Goal: Check status: Check status

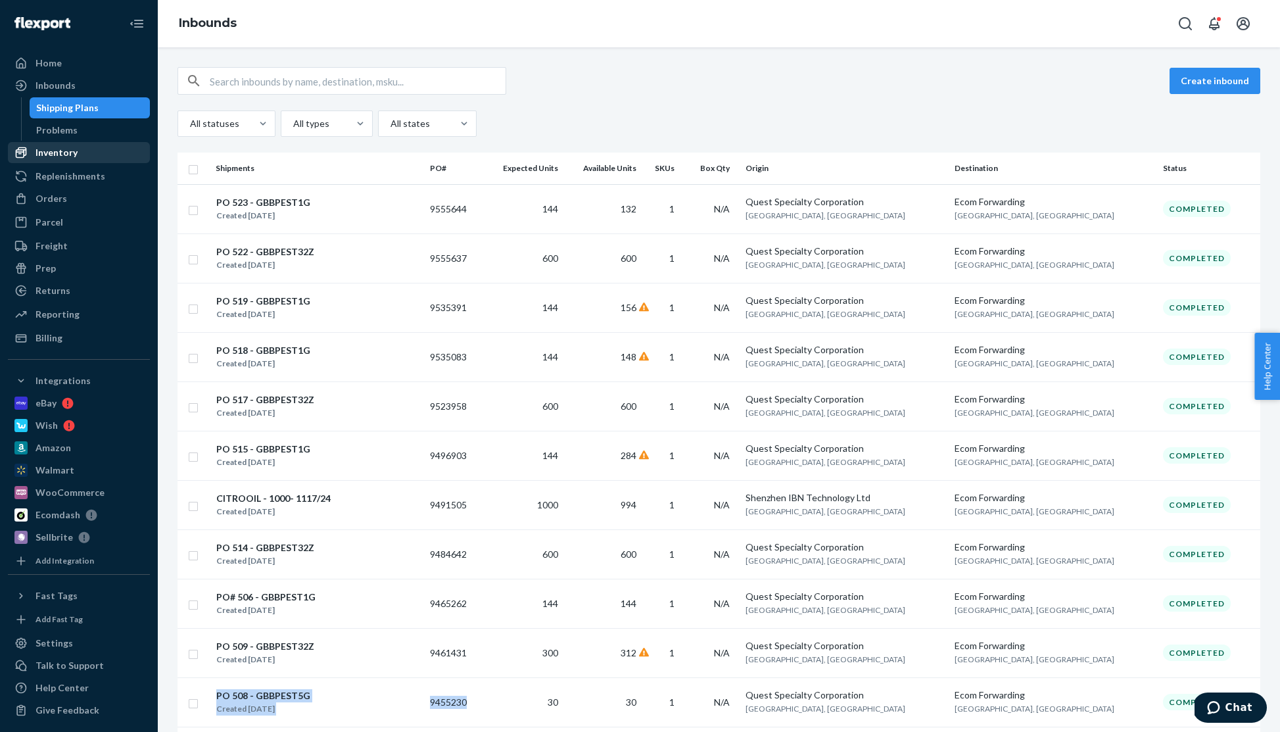
scroll to position [126, 0]
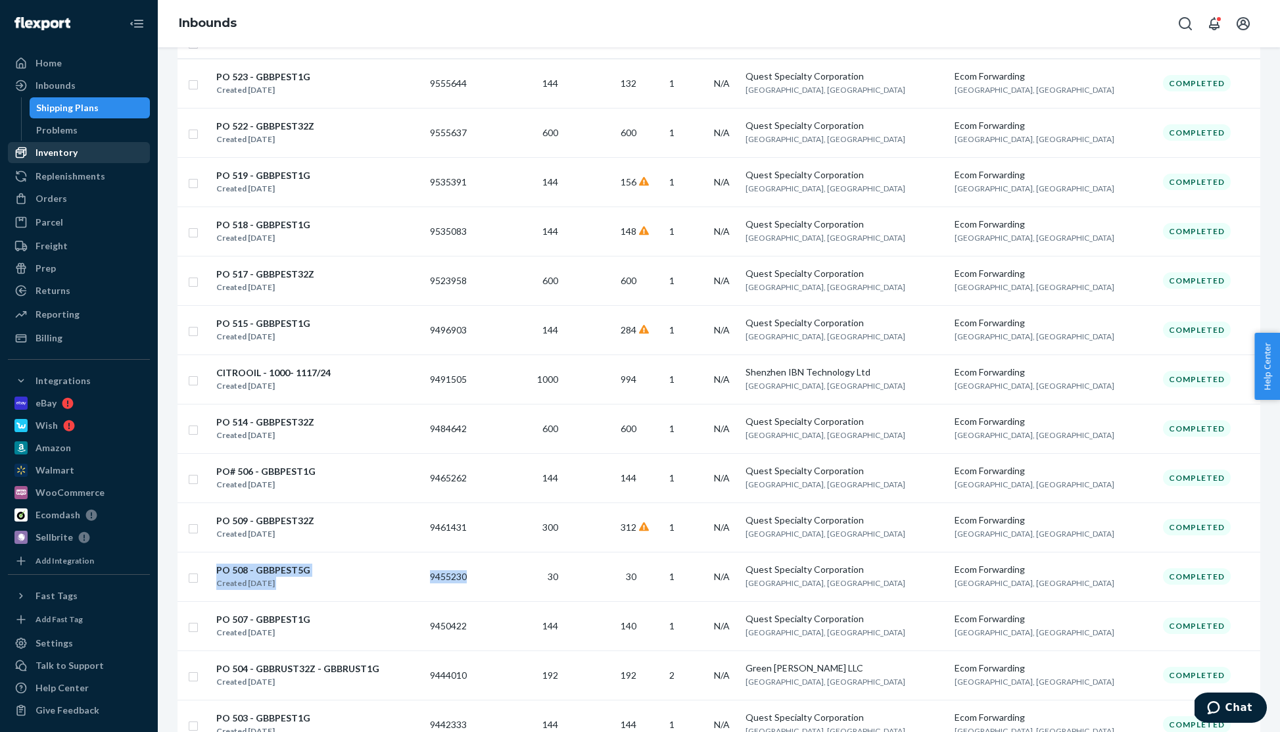
click at [58, 154] on div "Inventory" at bounding box center [57, 152] width 42 height 13
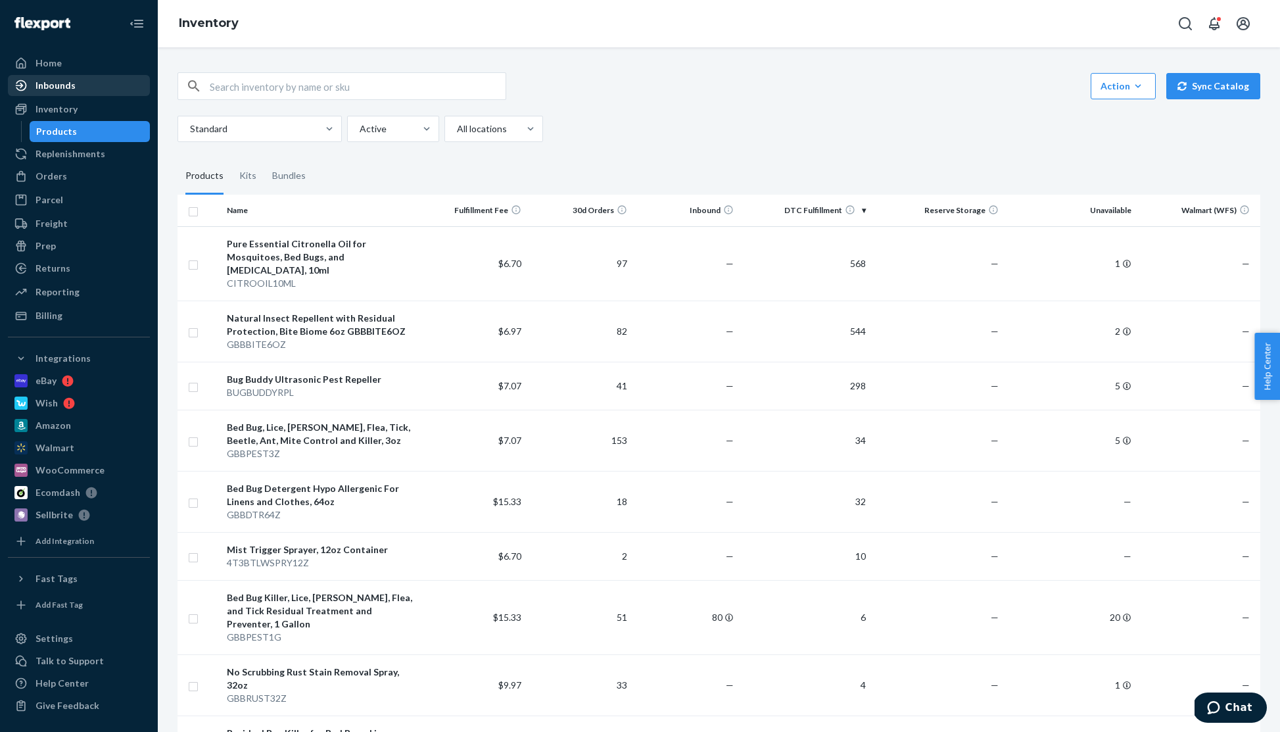
click at [57, 84] on div "Inbounds" at bounding box center [56, 85] width 40 height 13
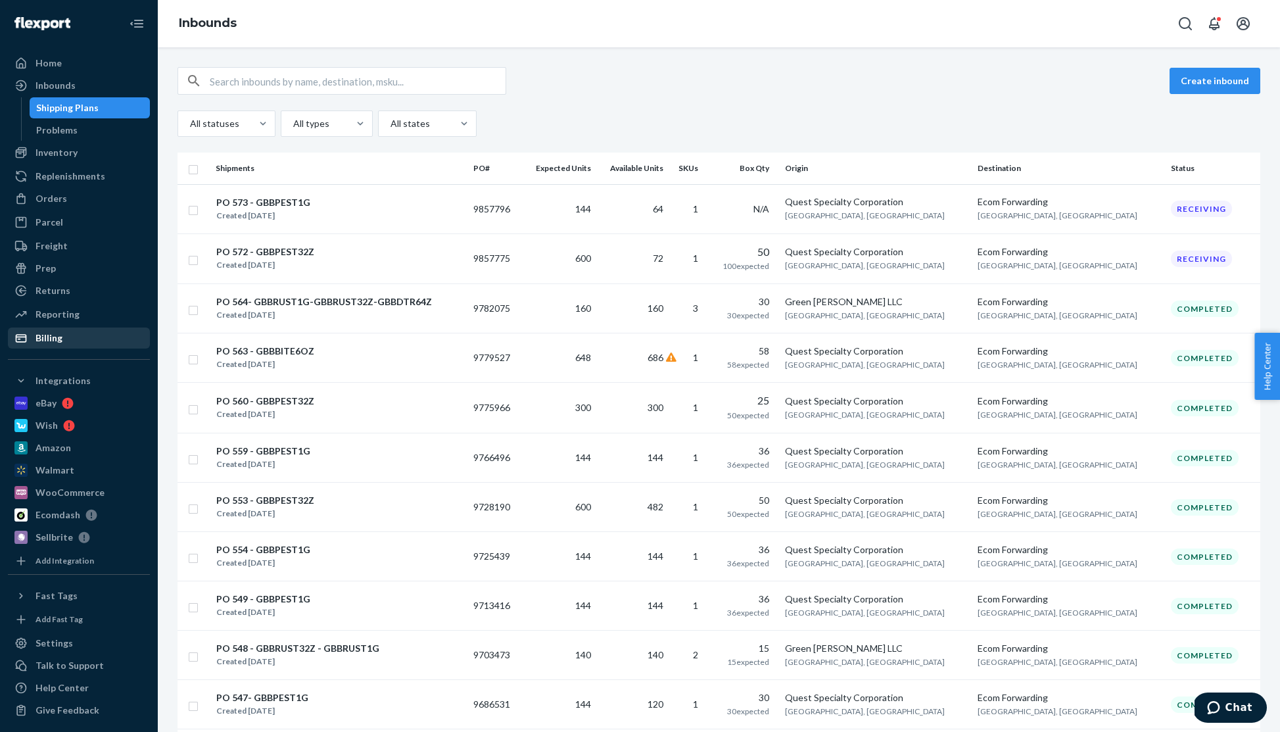
click at [64, 339] on div "Billing" at bounding box center [78, 338] width 139 height 18
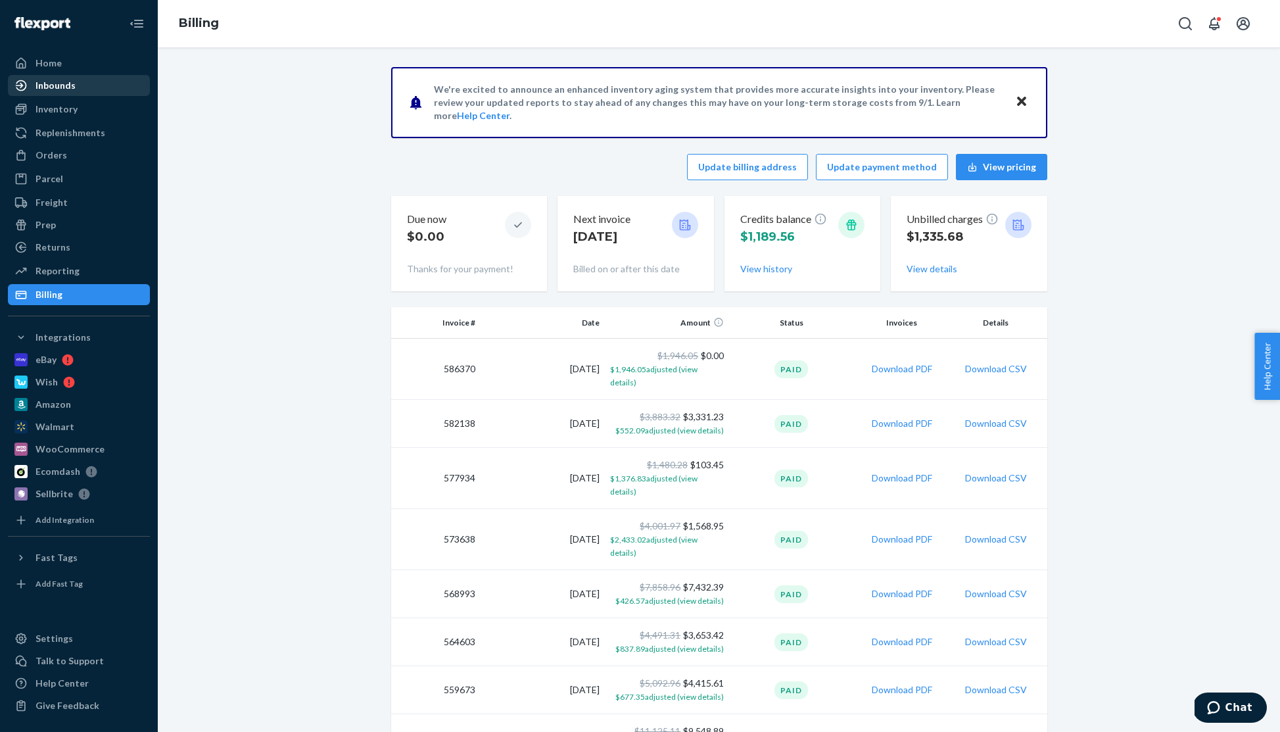
click at [65, 84] on div "Inbounds" at bounding box center [56, 85] width 40 height 13
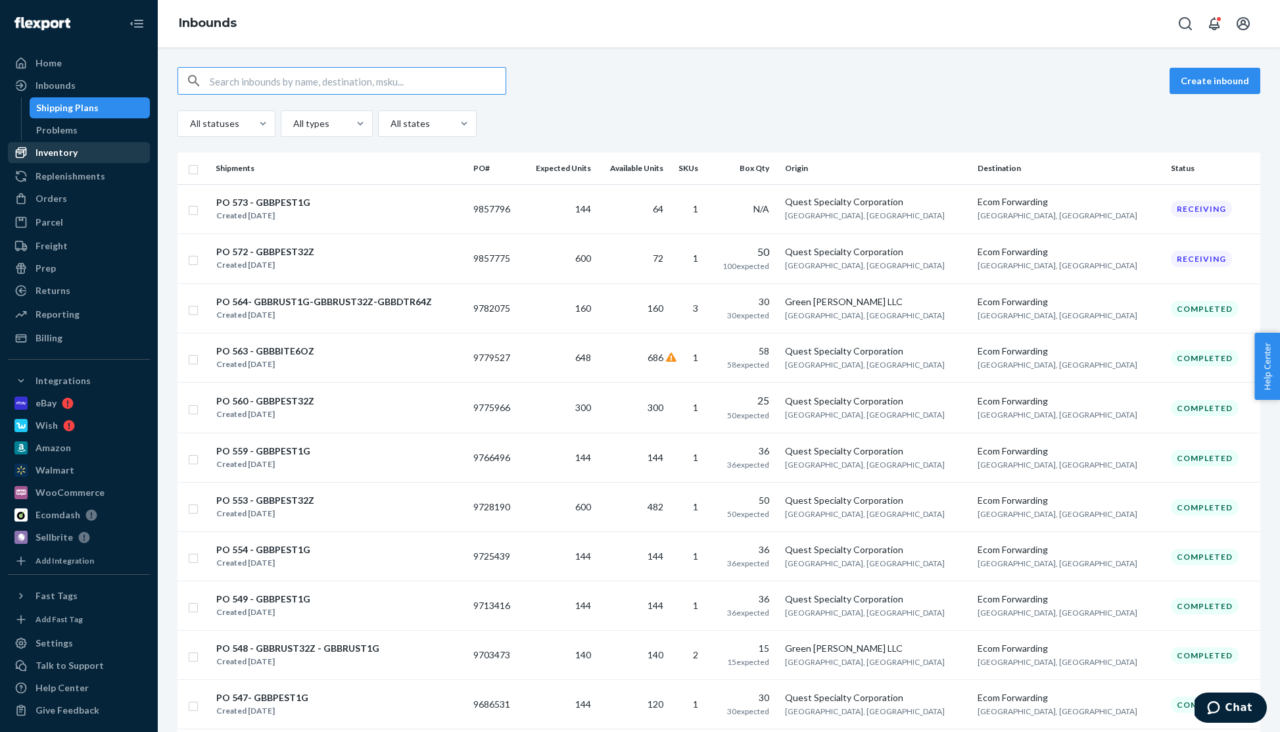
click at [54, 155] on div "Inventory" at bounding box center [57, 152] width 42 height 13
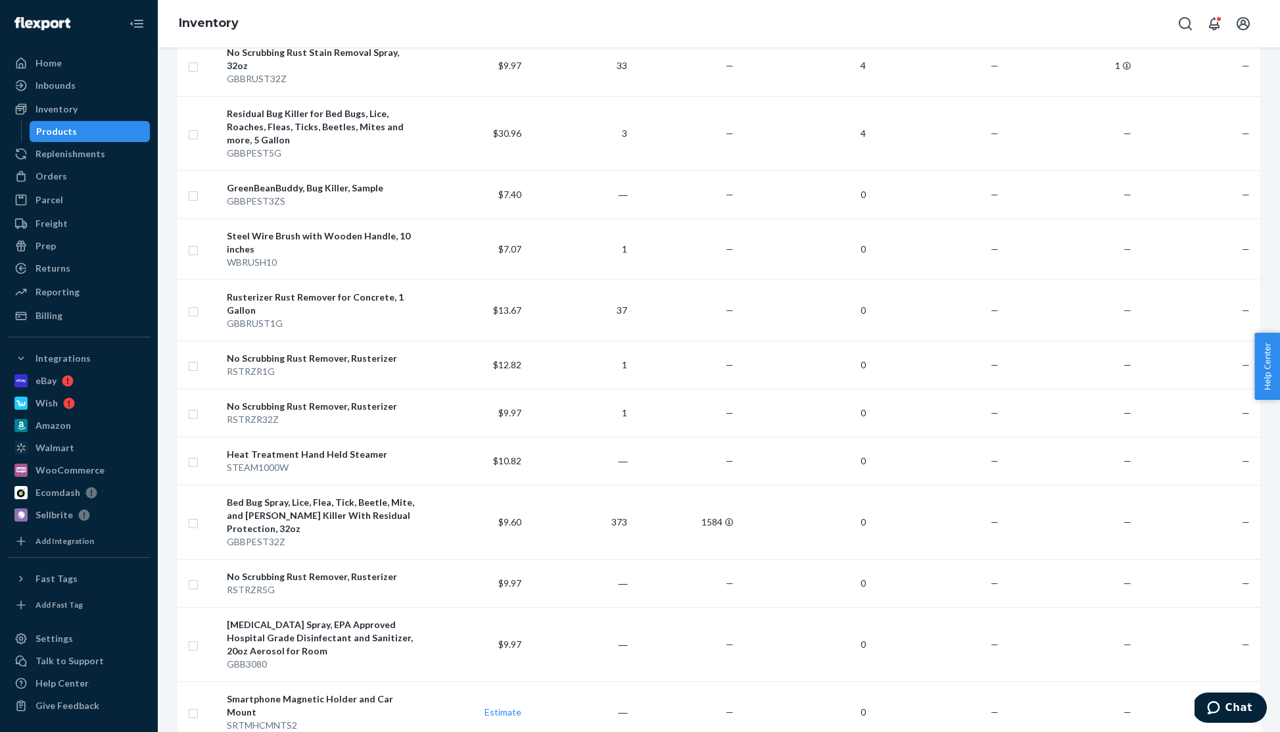
scroll to position [635, 0]
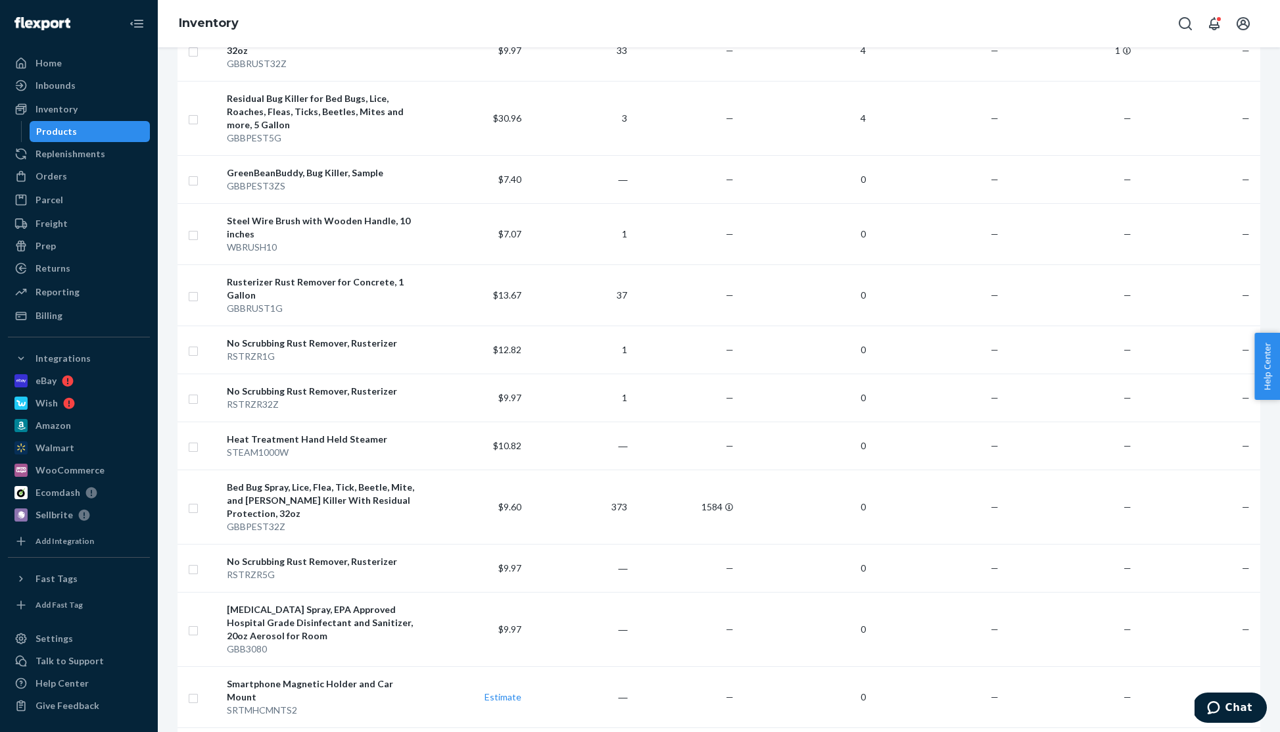
drag, startPoint x: 53, startPoint y: 177, endPoint x: 156, endPoint y: 122, distance: 116.2
click at [53, 177] on div "Orders" at bounding box center [52, 176] width 32 height 13
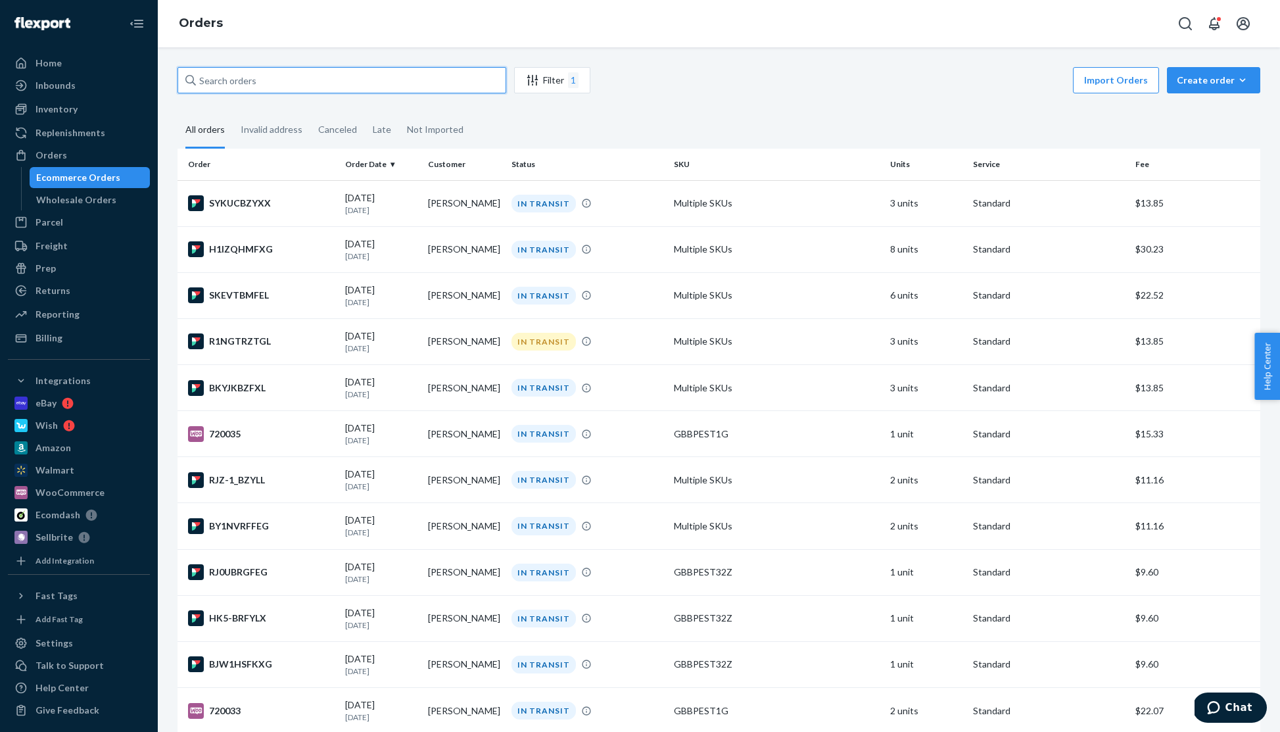
click at [228, 78] on input "text" at bounding box center [342, 80] width 329 height 26
paste input "[PERSON_NAME]"
type input "[PERSON_NAME]"
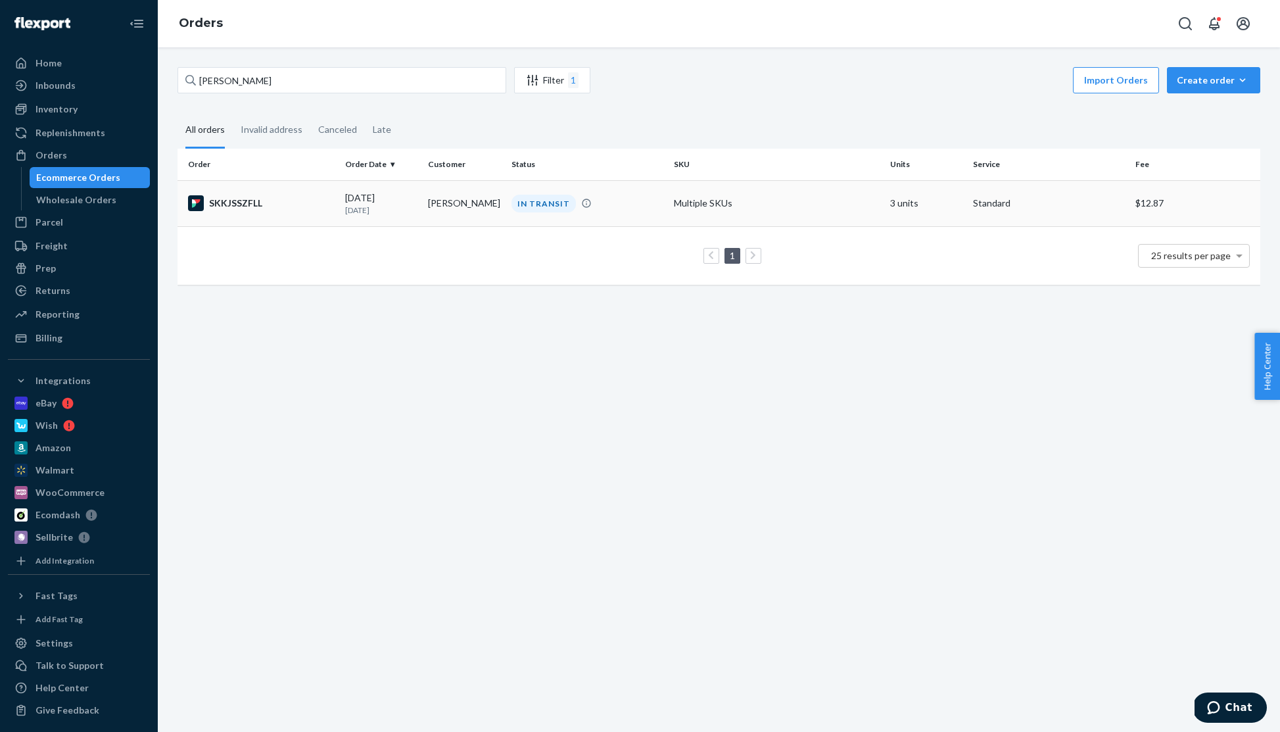
click at [539, 206] on div "IN TRANSIT" at bounding box center [544, 204] width 64 height 18
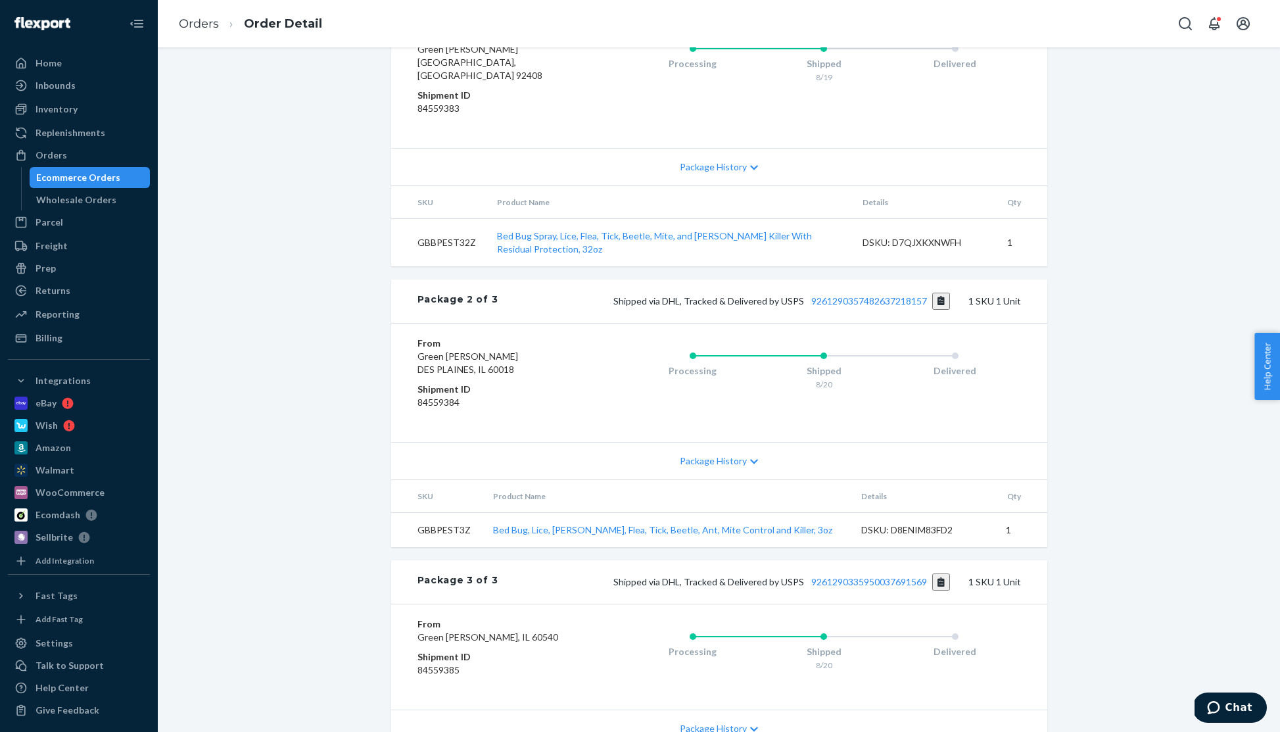
scroll to position [621, 0]
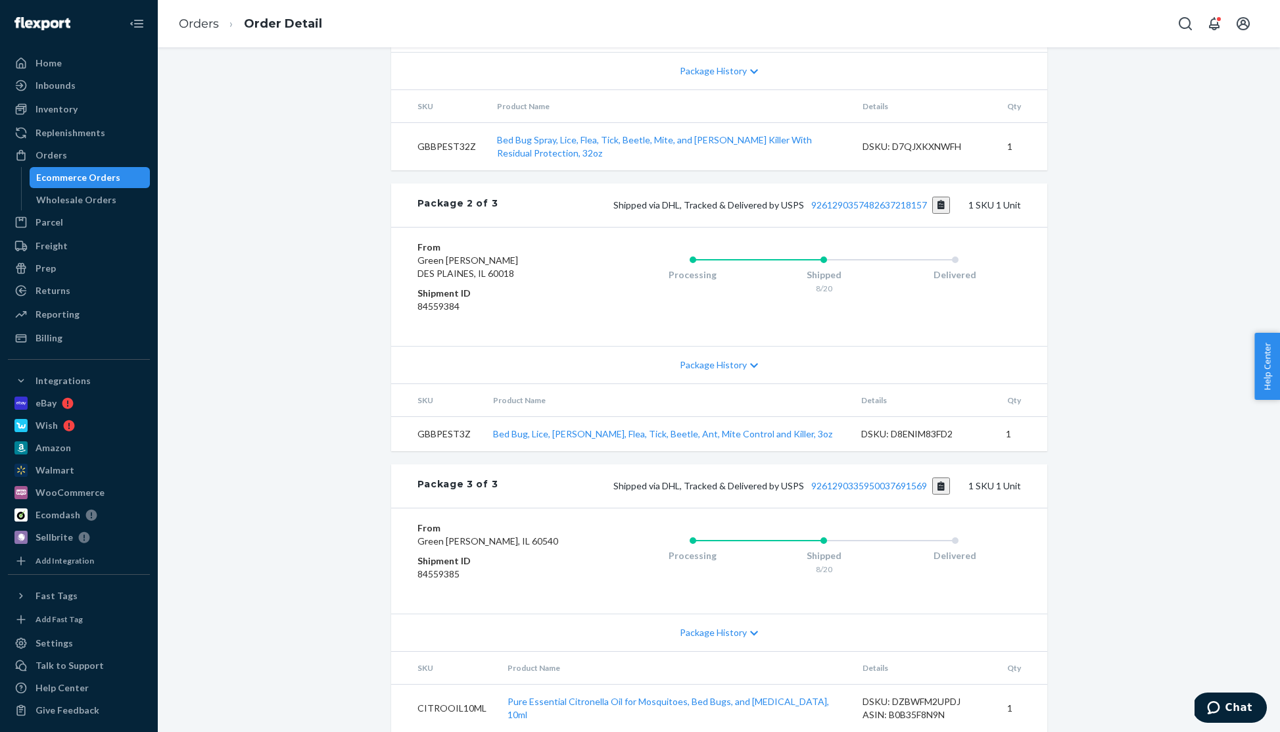
scroll to position [782, 0]
click at [944, 214] on button "Copy tracking number" at bounding box center [942, 205] width 18 height 17
click at [944, 477] on button "Copy tracking number" at bounding box center [942, 485] width 18 height 17
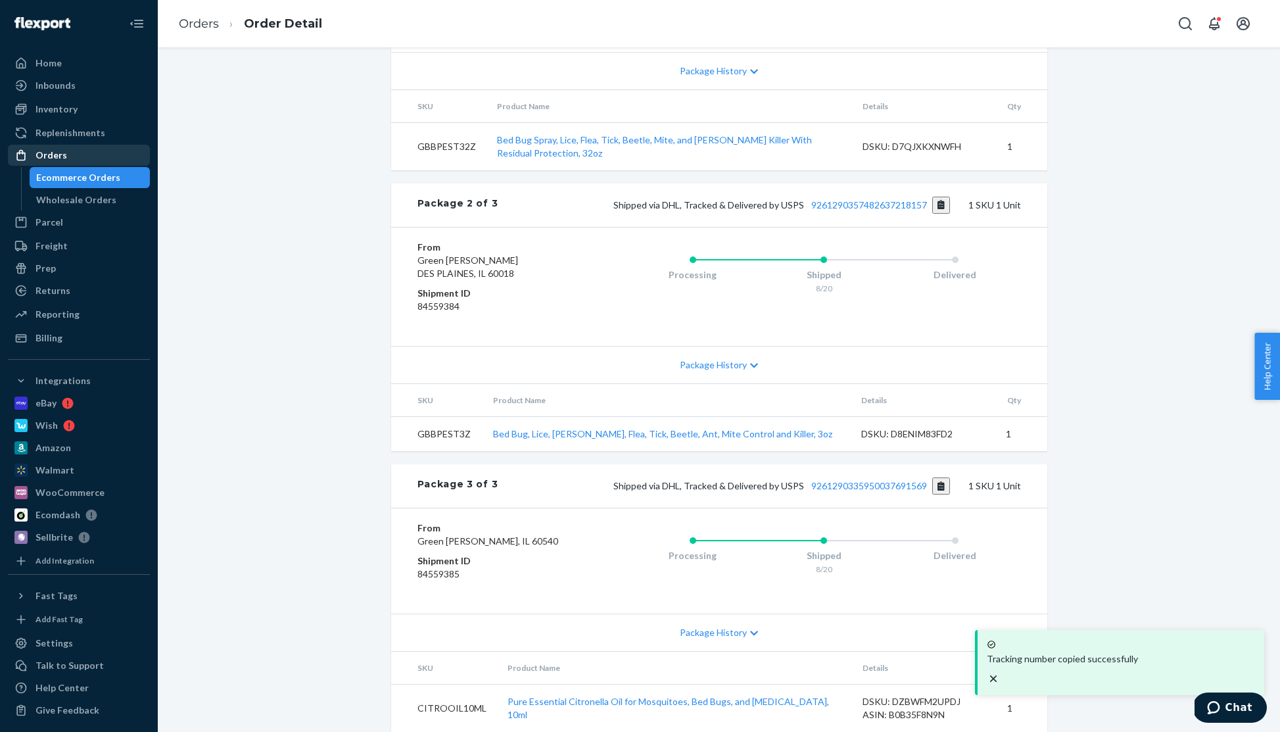
click at [53, 151] on div "Orders" at bounding box center [52, 155] width 32 height 13
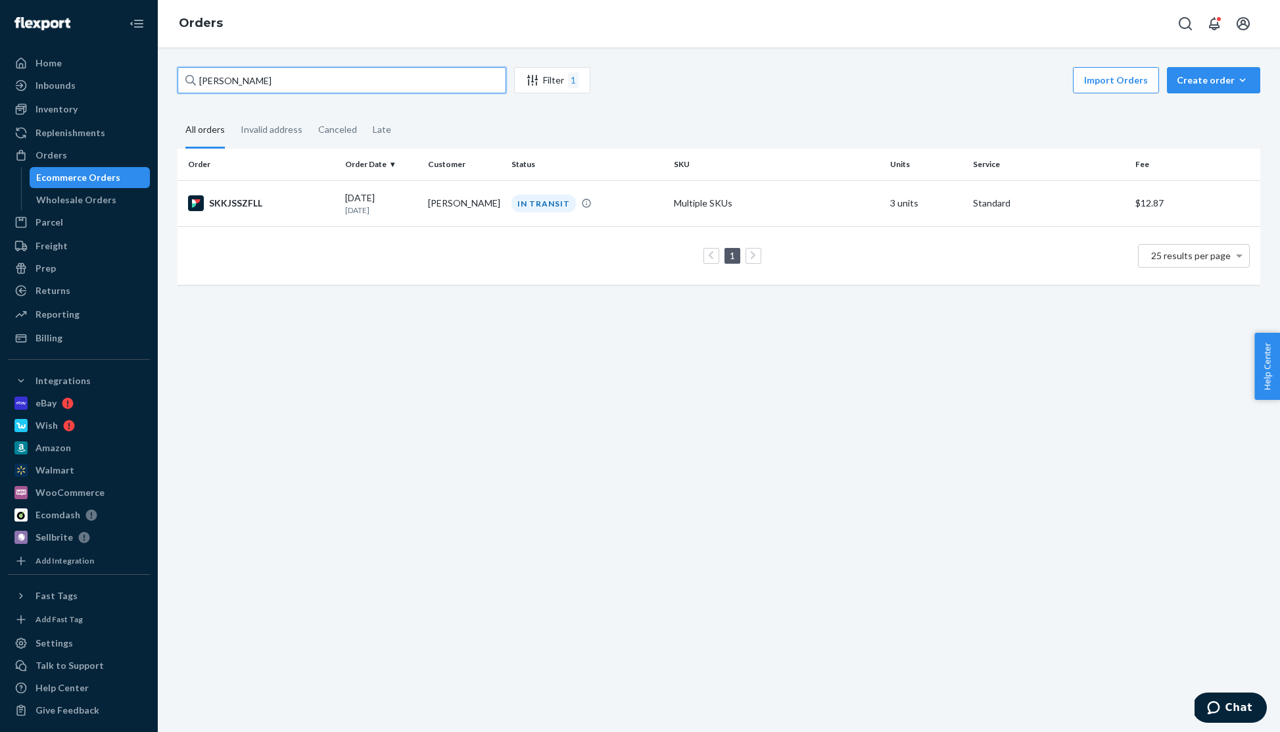
drag, startPoint x: 278, startPoint y: 80, endPoint x: 183, endPoint y: 76, distance: 94.8
click at [184, 76] on input "[PERSON_NAME]" at bounding box center [342, 80] width 329 height 26
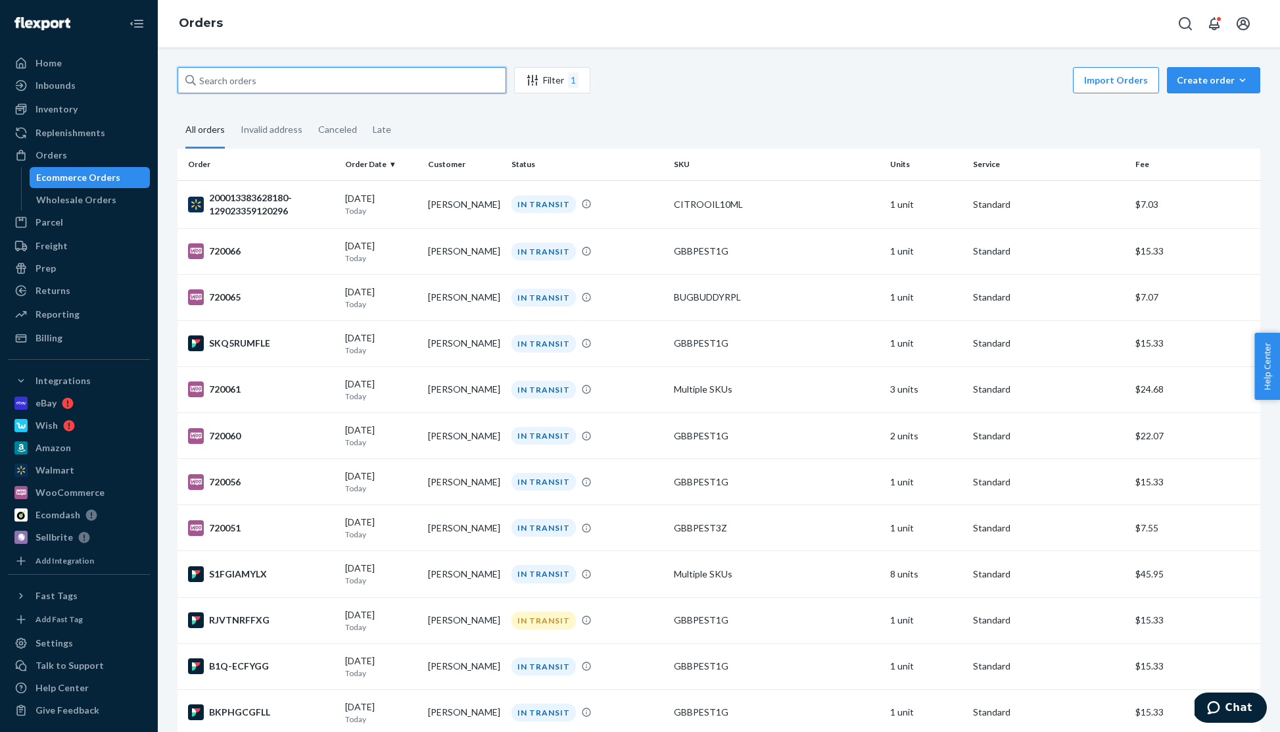
paste input "[PERSON_NAME]"
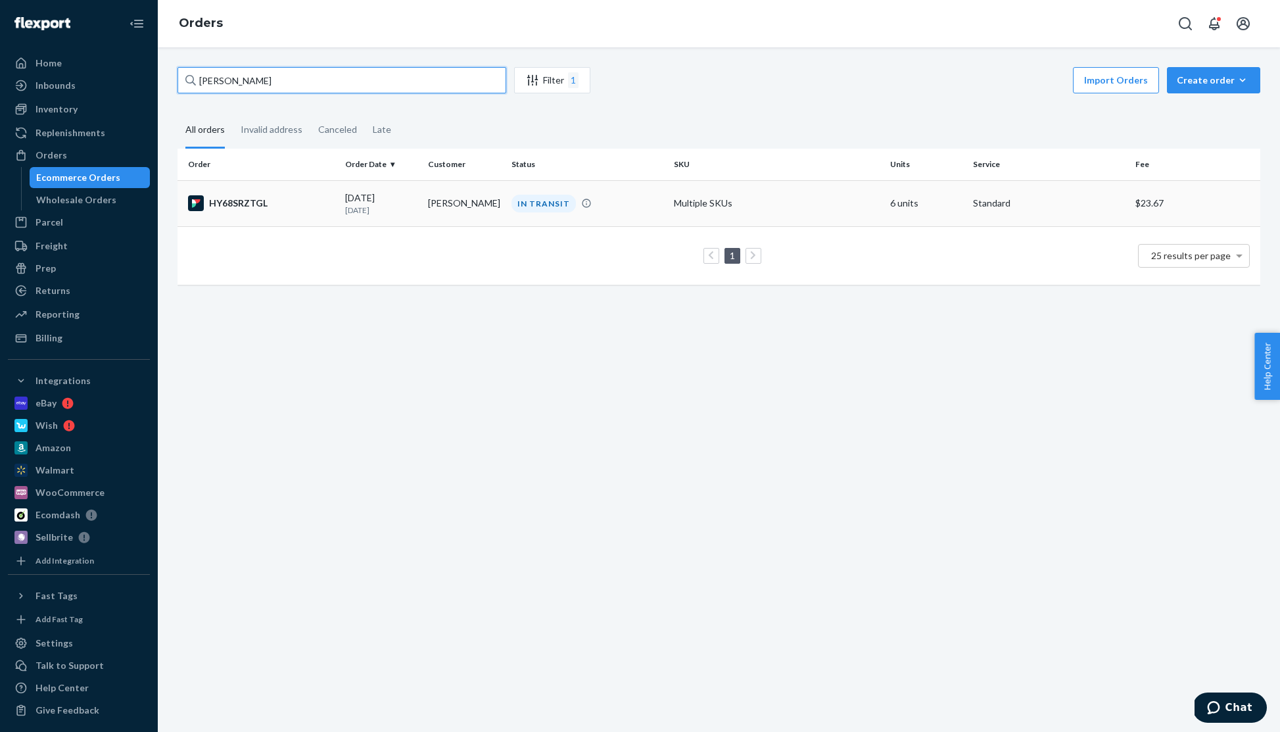
type input "[PERSON_NAME]"
click at [544, 203] on div "IN TRANSIT" at bounding box center [544, 204] width 64 height 18
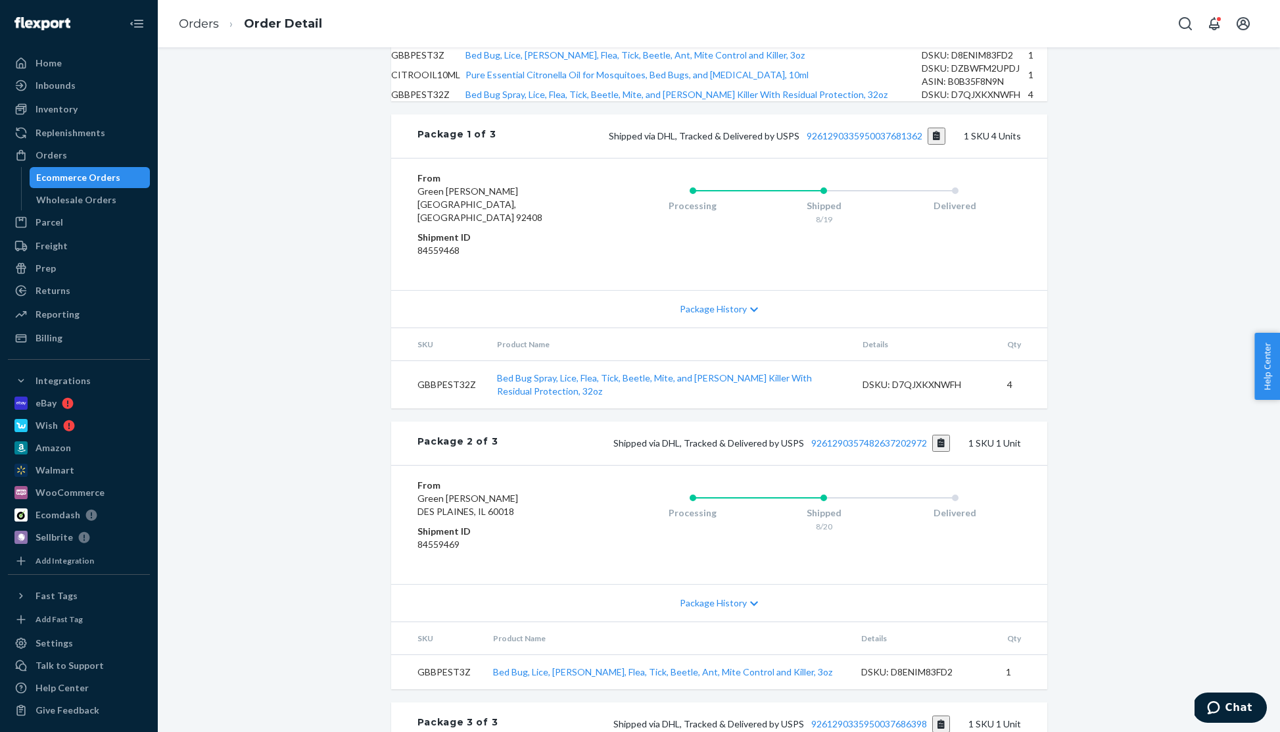
scroll to position [572, 0]
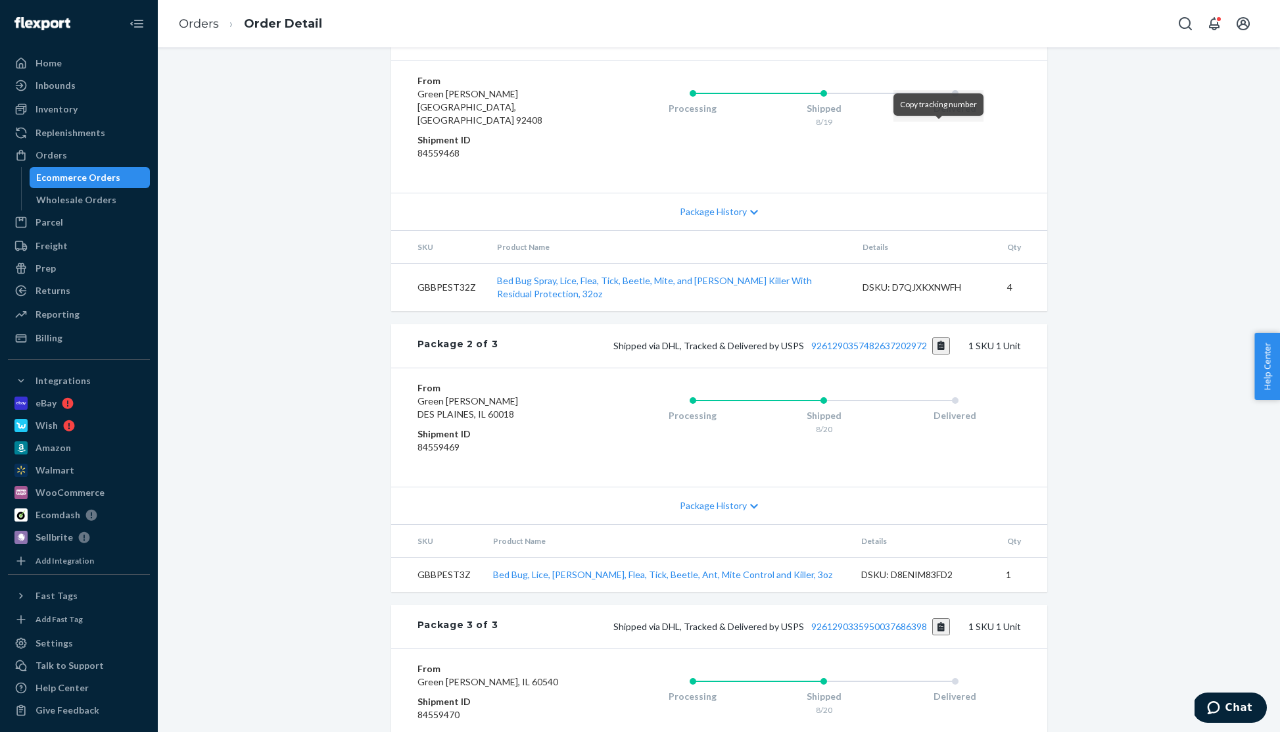
click at [939, 47] on button "Copy tracking number" at bounding box center [937, 38] width 18 height 17
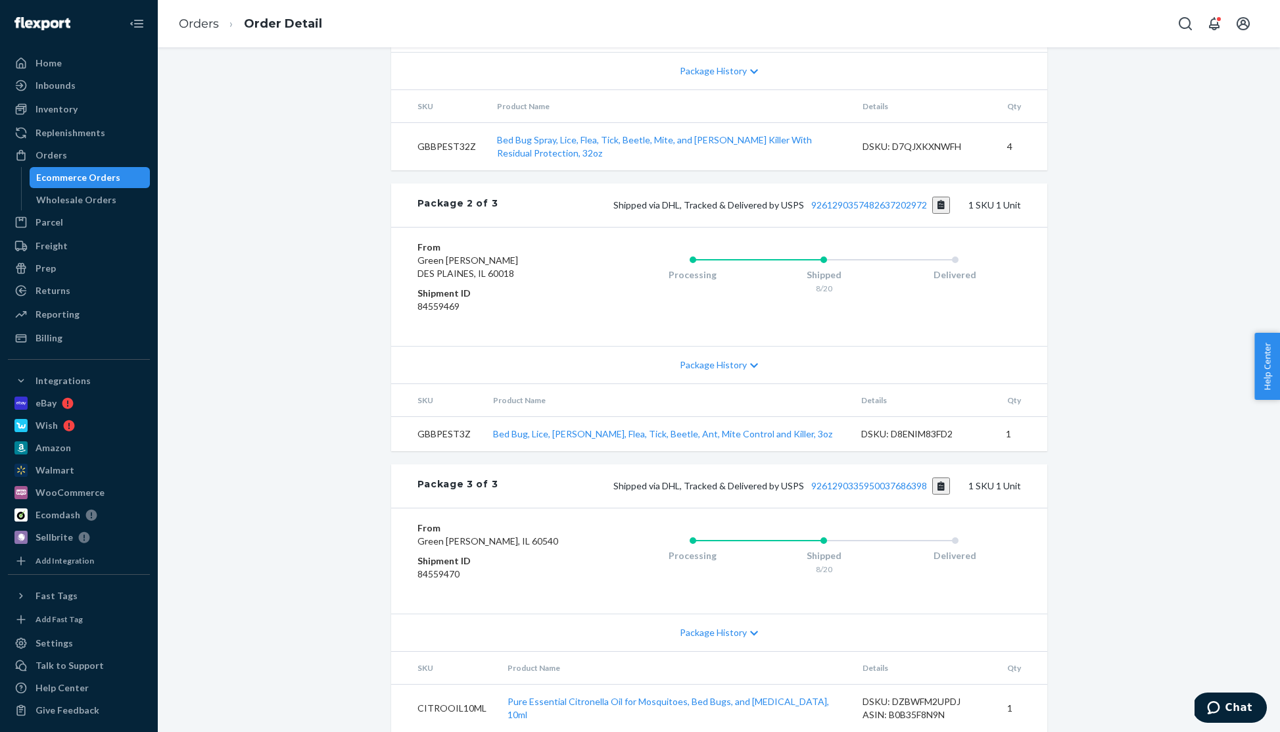
scroll to position [733, 0]
click at [940, 214] on button "Copy tracking number" at bounding box center [942, 205] width 18 height 17
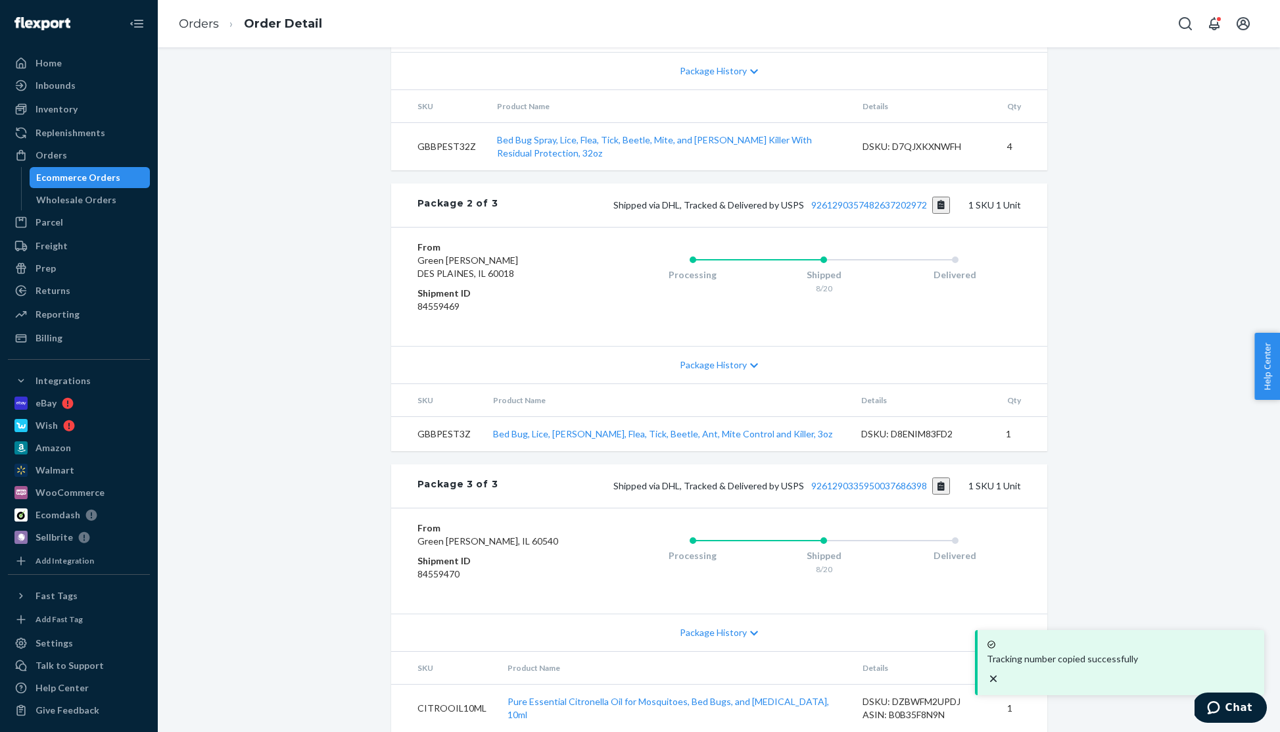
scroll to position [823, 0]
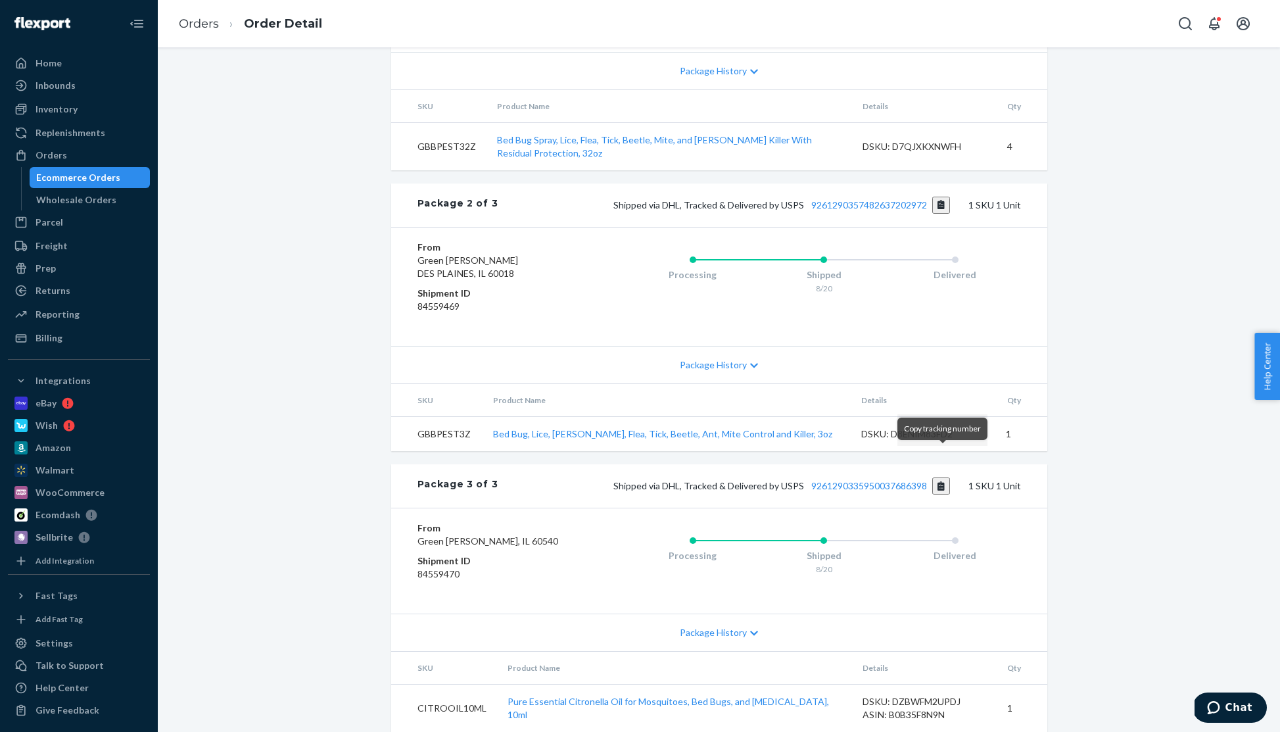
click at [945, 477] on button "Copy tracking number" at bounding box center [942, 485] width 18 height 17
click at [933, 477] on button "Copy tracking number" at bounding box center [942, 485] width 18 height 17
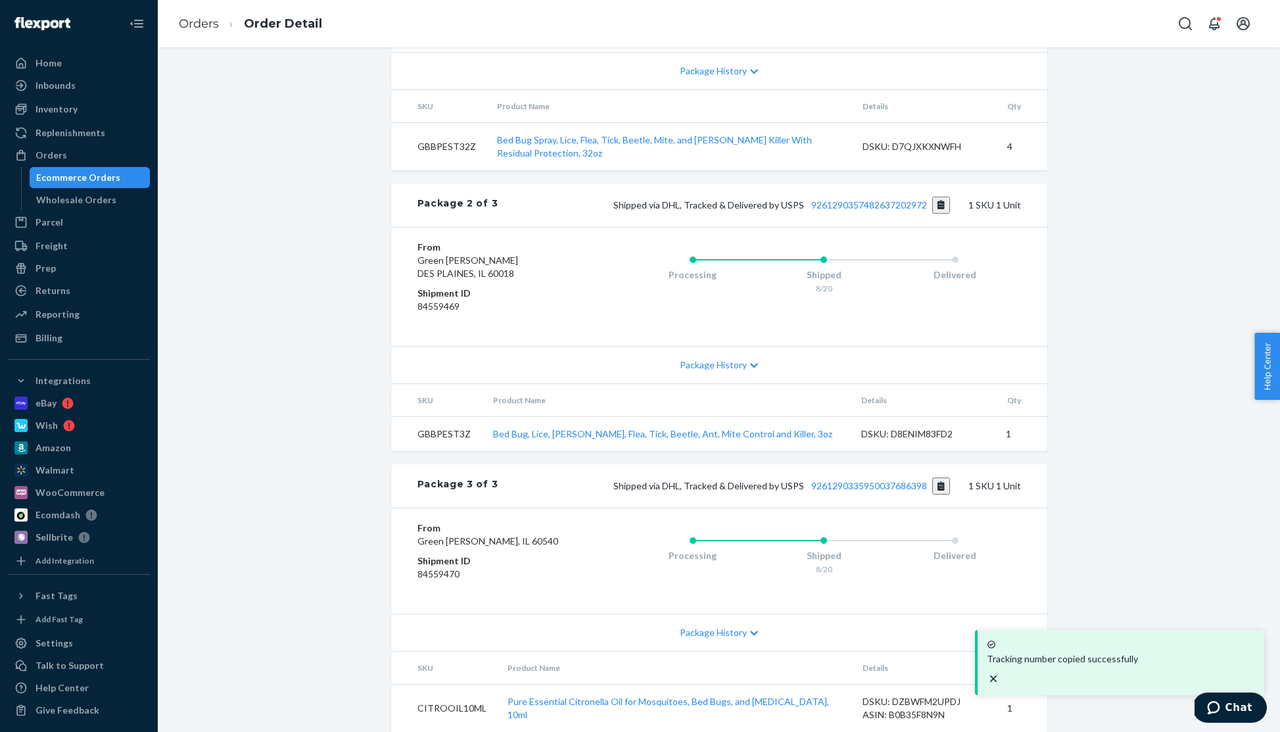
scroll to position [727, 0]
click at [945, 214] on button "Copy tracking number" at bounding box center [942, 205] width 18 height 17
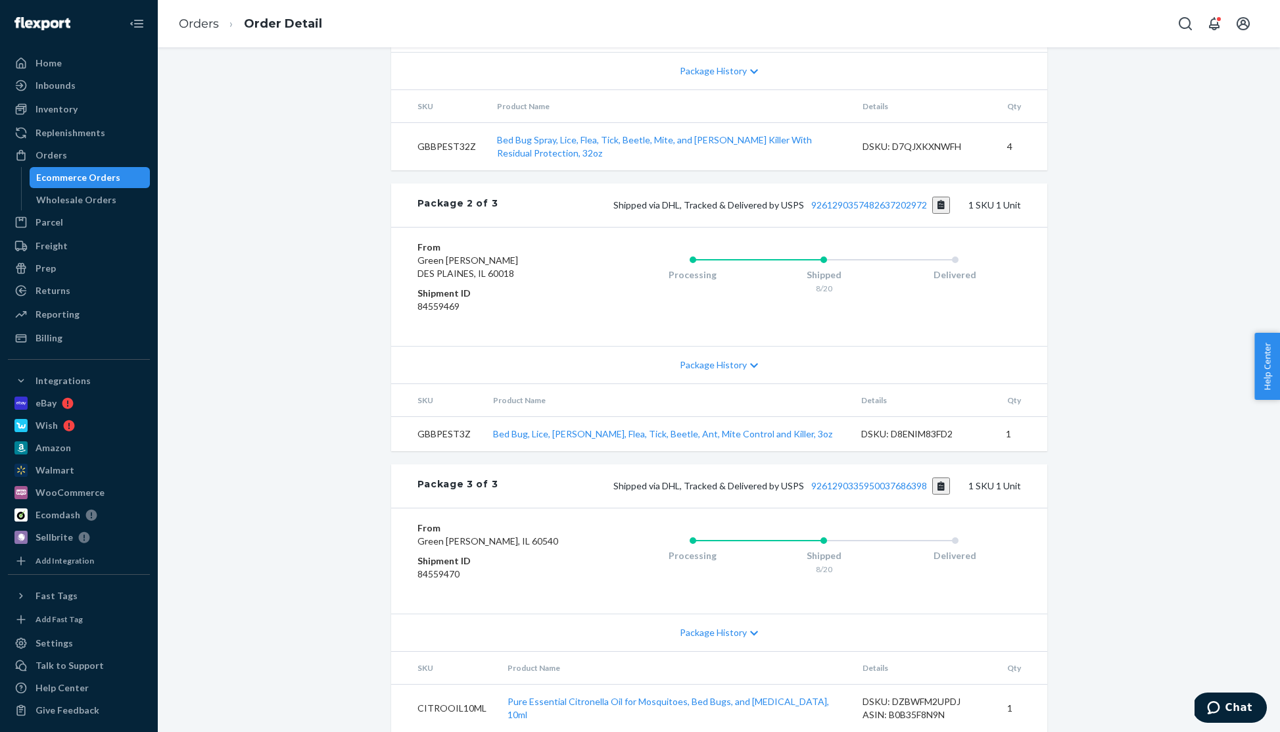
scroll to position [823, 0]
click at [940, 477] on button "Copy tracking number" at bounding box center [942, 485] width 18 height 17
